Goal: Information Seeking & Learning: Learn about a topic

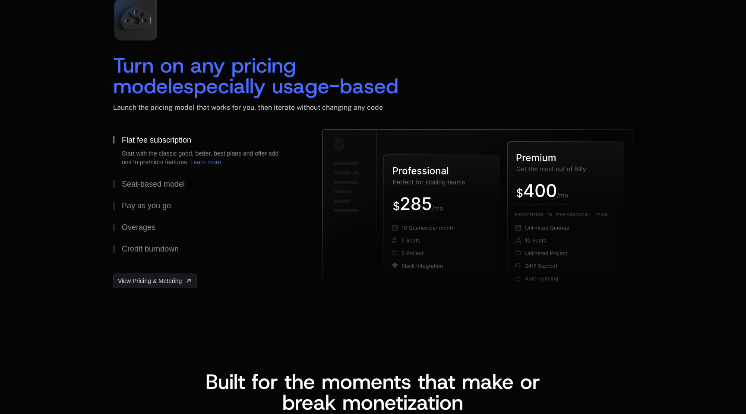
scroll to position [1293, 0]
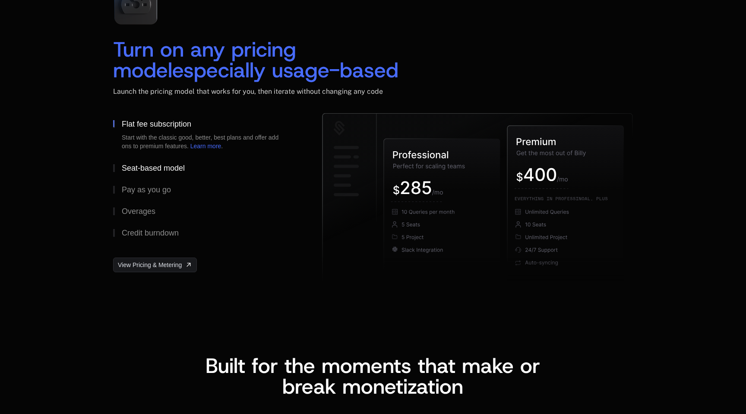
click at [145, 171] on div "Seat-based model" at bounding box center [153, 168] width 63 height 8
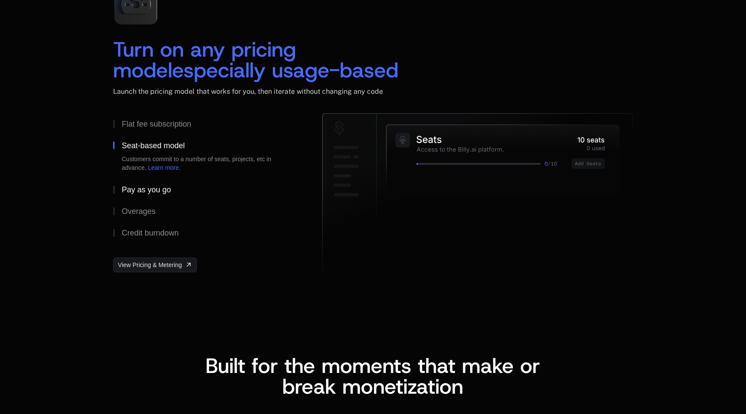
click at [143, 186] on div "Pay as you go" at bounding box center [146, 190] width 49 height 8
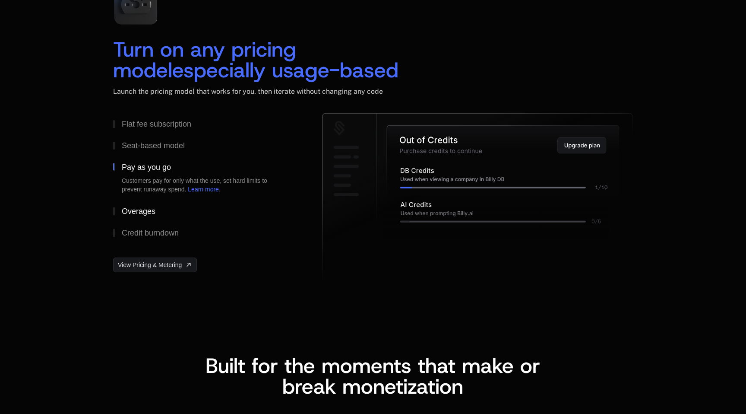
click at [139, 213] on div "Overages" at bounding box center [139, 211] width 34 height 8
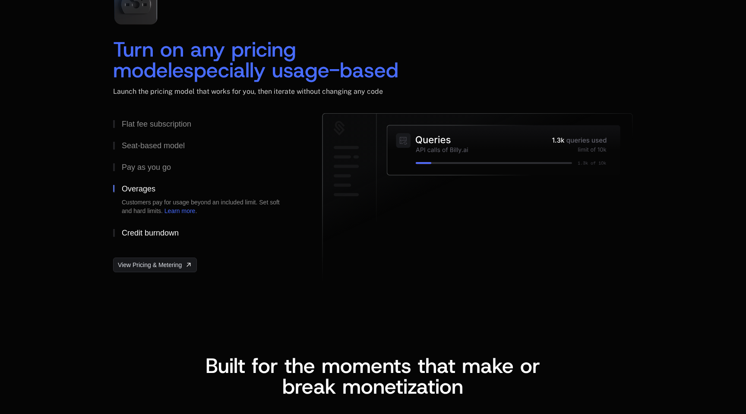
click at [140, 237] on div "Credit burndown" at bounding box center [150, 233] width 57 height 8
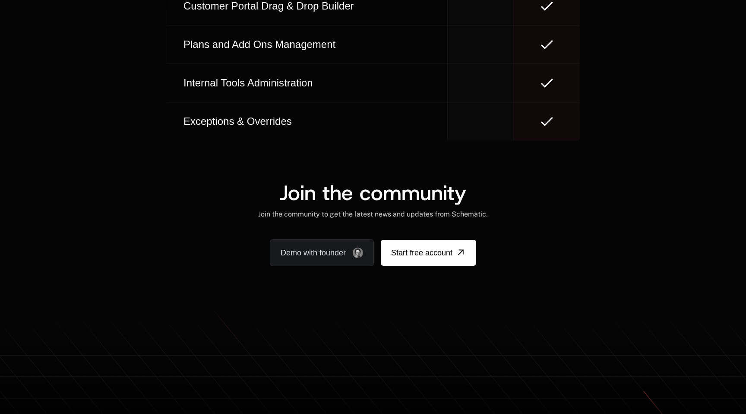
scroll to position [5297, 0]
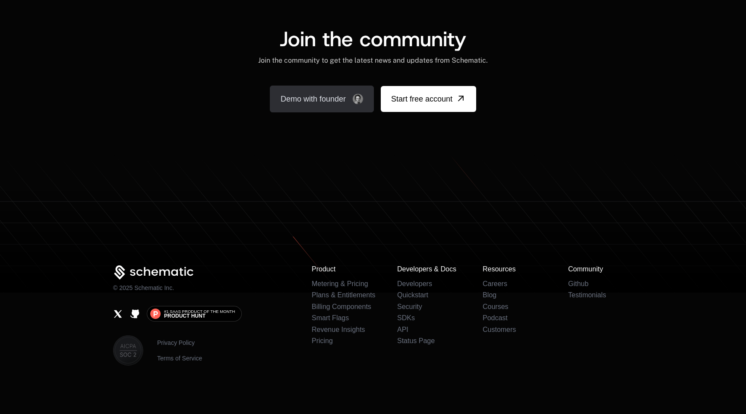
click at [357, 100] on img "Demo with founder, ,[object Object]" at bounding box center [358, 99] width 10 height 10
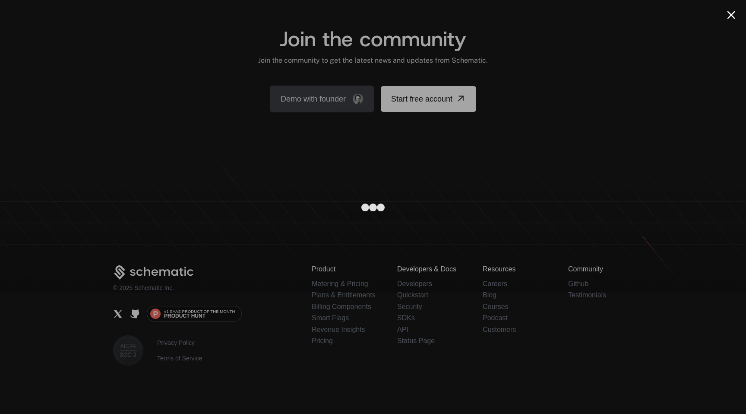
scroll to position [5287, 0]
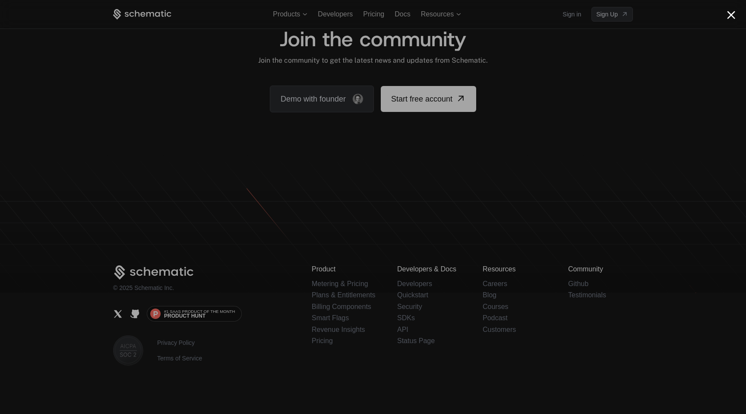
click at [733, 7] on div at bounding box center [373, 207] width 746 height 414
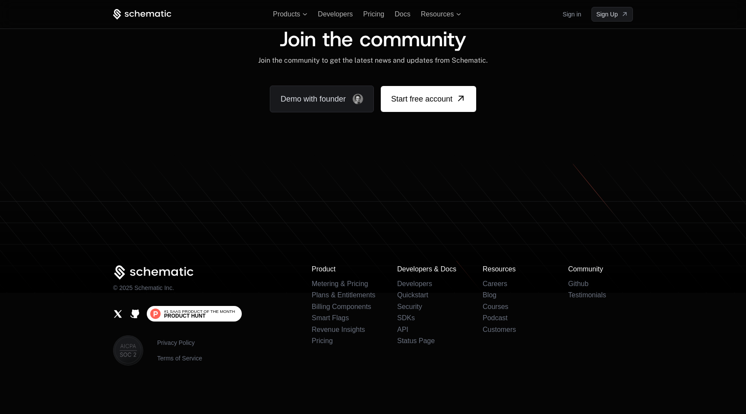
click at [196, 306] on link "#1 SaaS Product of the Month Product [PERSON_NAME]" at bounding box center [194, 314] width 95 height 16
click at [199, 314] on span "Product Hunt" at bounding box center [184, 315] width 41 height 5
